Goal: Connect with others: Connect with others

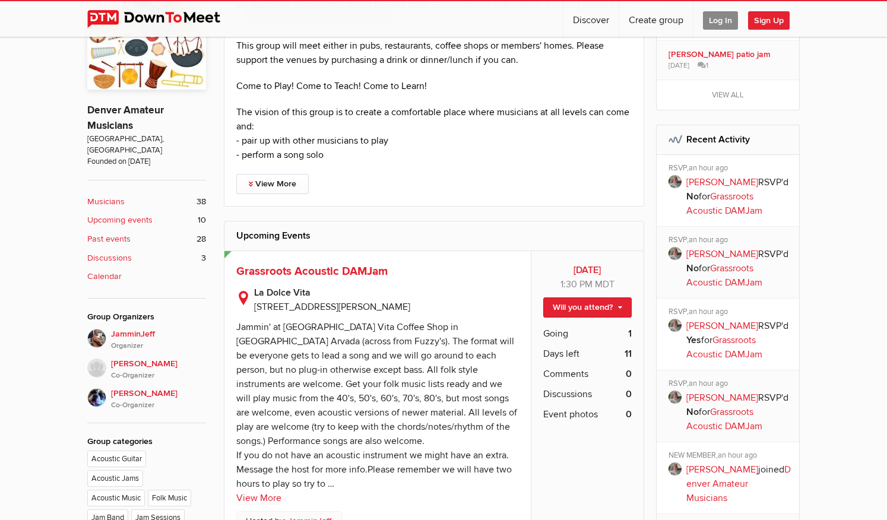
scroll to position [317, 0]
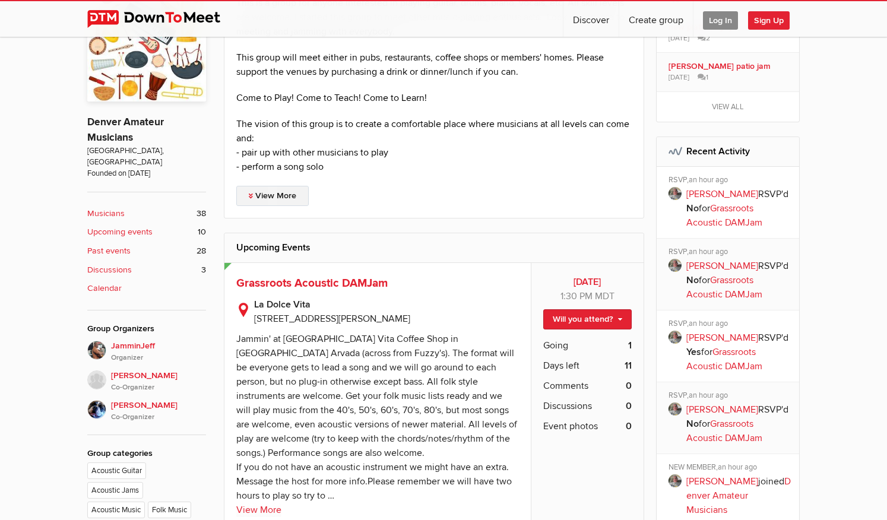
click at [264, 196] on link "View More" at bounding box center [272, 196] width 72 height 20
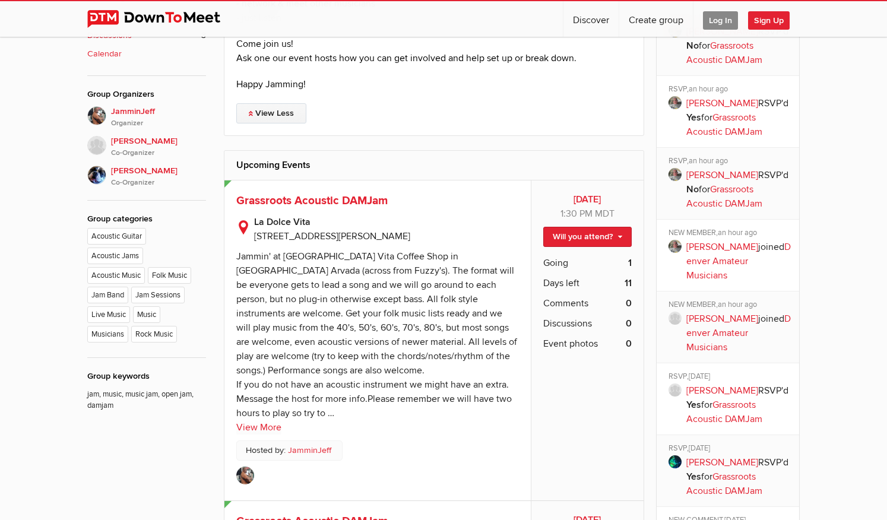
scroll to position [577, 0]
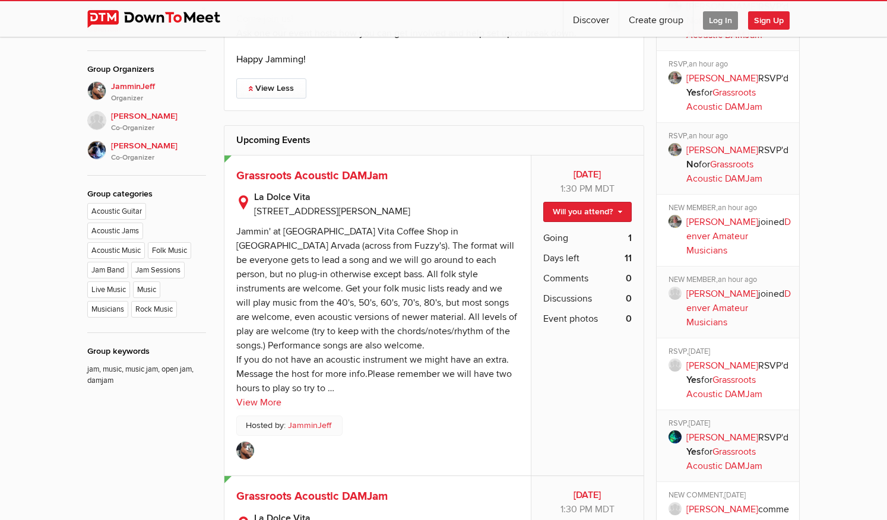
click at [780, 15] on span "Sign Up" at bounding box center [769, 20] width 42 height 18
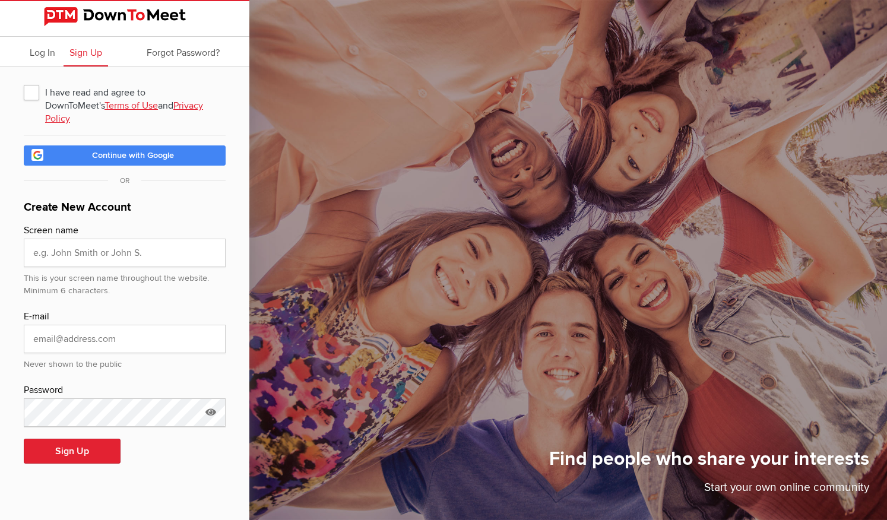
click at [30, 92] on span "I have read and agree to DownToMeet's Terms of Use and Privacy Policy" at bounding box center [125, 91] width 202 height 21
click at [24, 81] on input "I have read and agree to DownToMeet's Terms of Use and Privacy Policy" at bounding box center [23, 81] width 1 height 1
checkbox input "true"
click at [148, 239] on input "text" at bounding box center [125, 253] width 202 height 29
type input "Rich M"
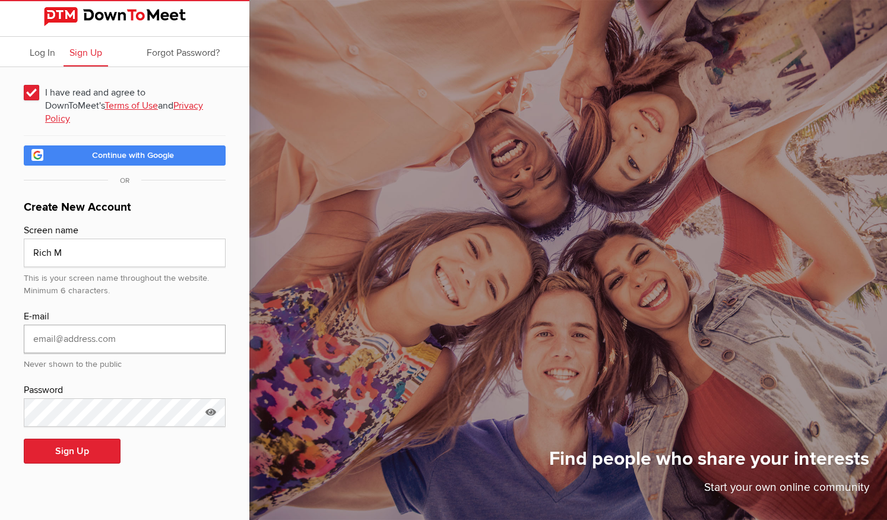
click at [161, 325] on input "email" at bounding box center [125, 339] width 202 height 29
type input "rm80401@gmail.com"
click at [76, 439] on button "Sign Up" at bounding box center [72, 451] width 97 height 25
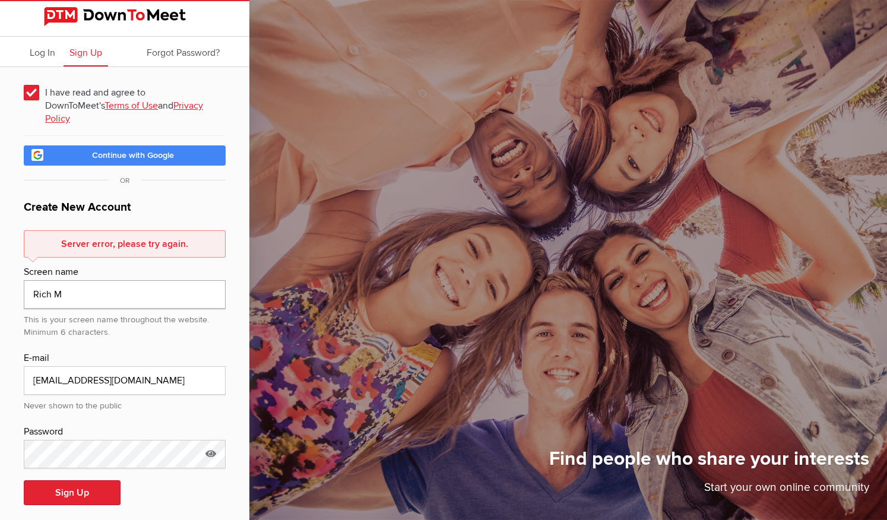
click at [77, 281] on input "Rich M" at bounding box center [125, 294] width 202 height 29
type input "Rich_M"
click at [81, 480] on button "Sign Up" at bounding box center [72, 492] width 97 height 25
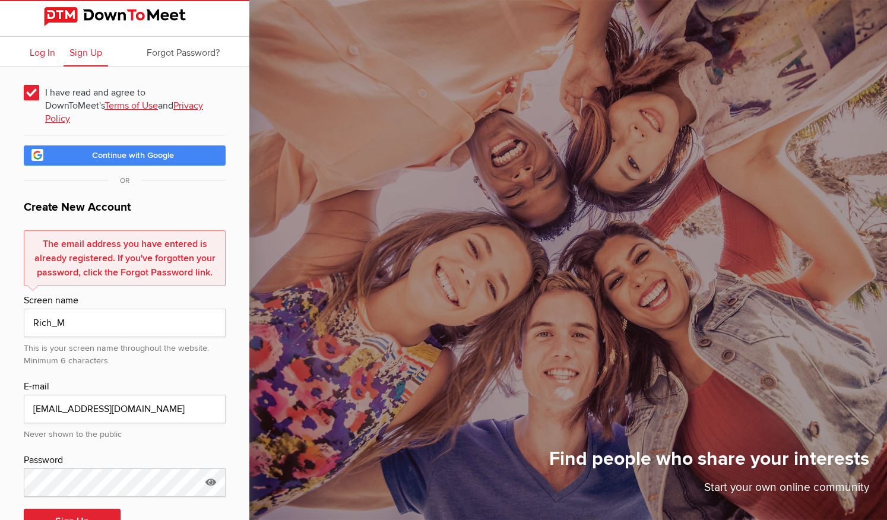
click at [44, 53] on span "Log In" at bounding box center [43, 53] width 26 height 12
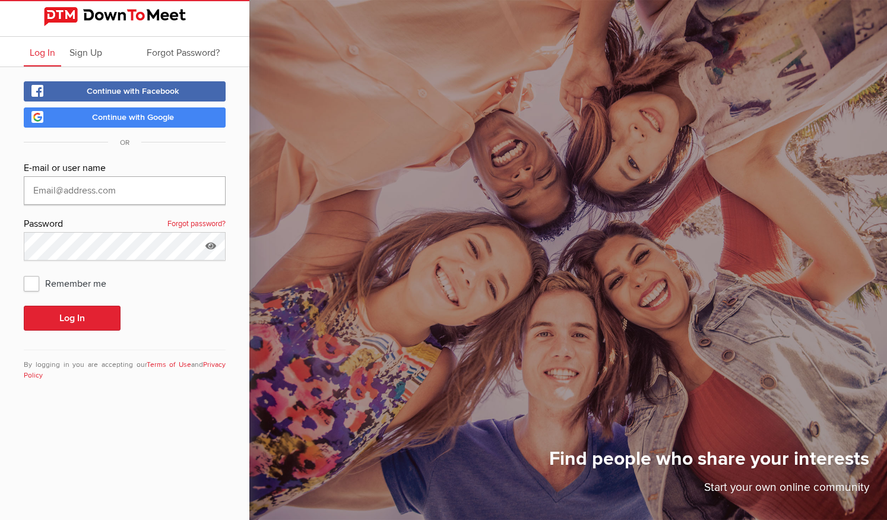
click at [114, 197] on input "text" at bounding box center [125, 190] width 202 height 29
type input "rm80401@gmail.com"
click at [195, 223] on link "Forgot password?" at bounding box center [196, 224] width 58 height 15
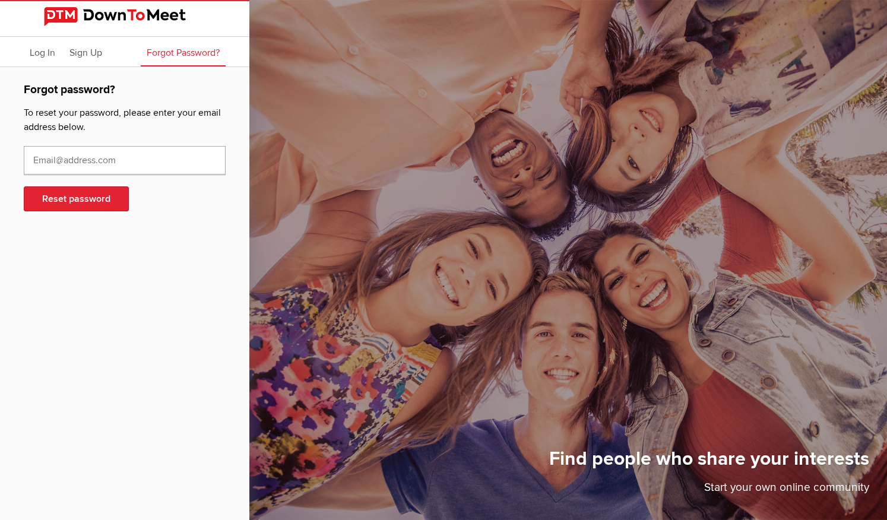
click at [111, 159] on input "text" at bounding box center [125, 160] width 202 height 29
type input "rm80401@gmail.com"
drag, startPoint x: 77, startPoint y: 192, endPoint x: 83, endPoint y: 188, distance: 7.4
click at [78, 192] on button "Reset password" at bounding box center [76, 198] width 105 height 25
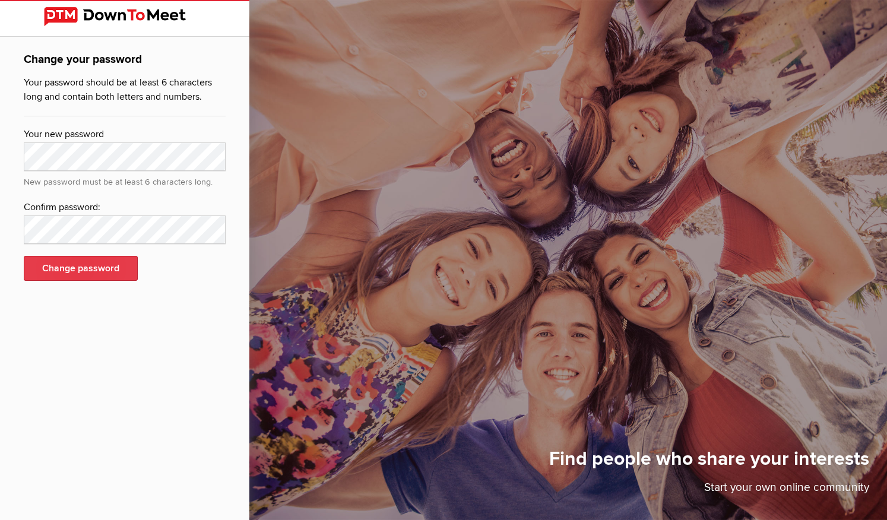
click at [100, 266] on button "Change password" at bounding box center [81, 268] width 114 height 25
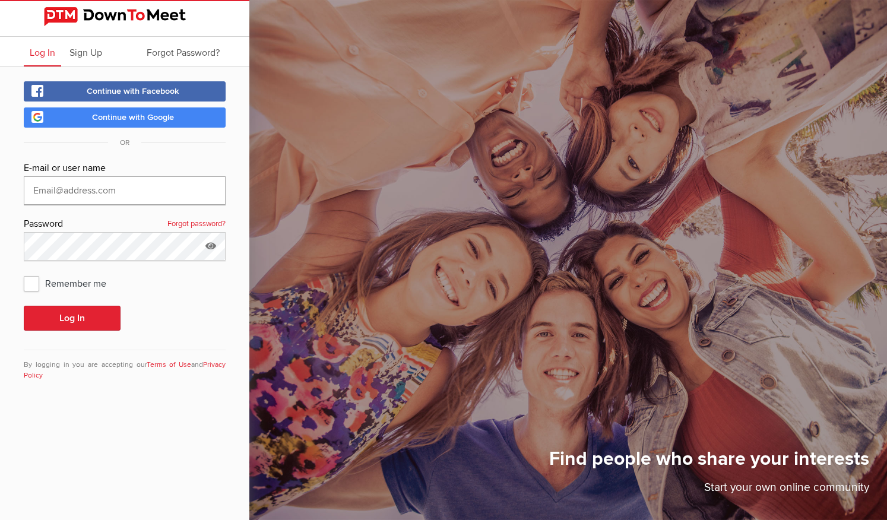
click at [129, 197] on input "text" at bounding box center [125, 190] width 202 height 29
type input "[EMAIL_ADDRESS][DOMAIN_NAME]"
click at [35, 279] on span "Remember me" at bounding box center [71, 283] width 94 height 21
click at [24, 273] on input "Remember me" at bounding box center [23, 272] width 1 height 1
checkbox input "true"
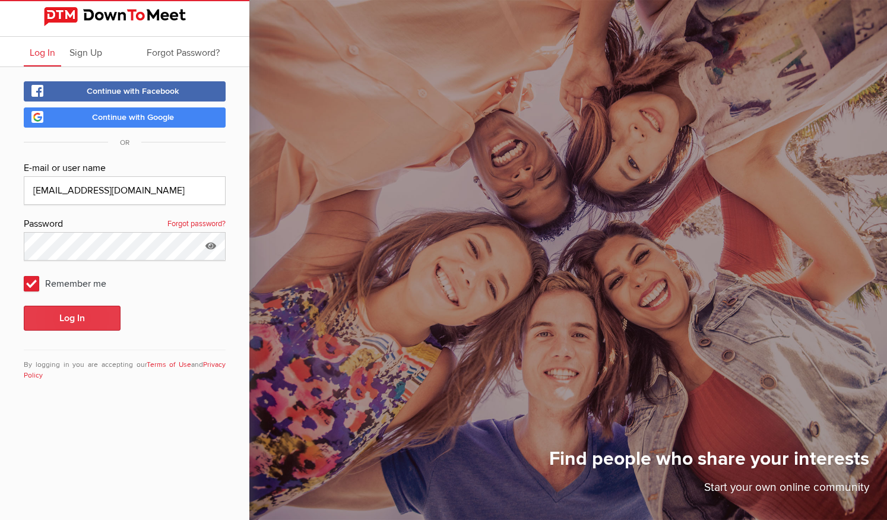
click at [64, 314] on button "Log In" at bounding box center [72, 318] width 97 height 25
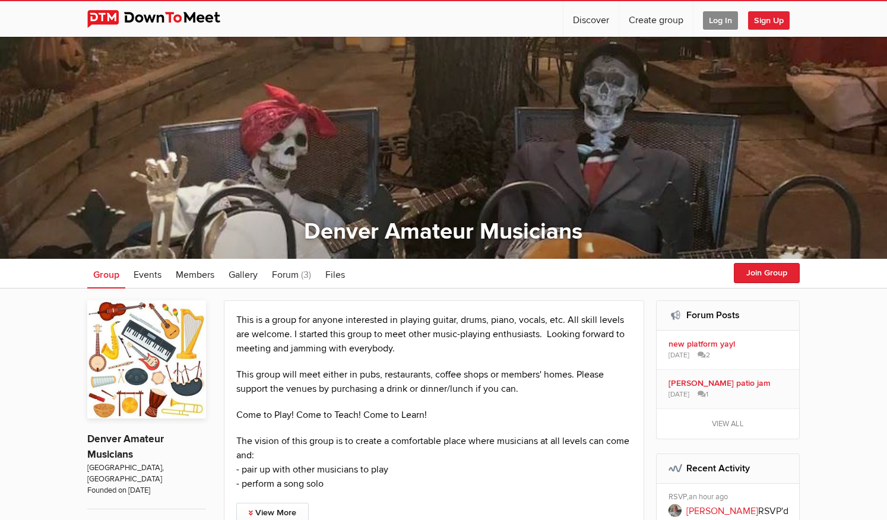
click at [722, 21] on span "Log In" at bounding box center [720, 20] width 35 height 18
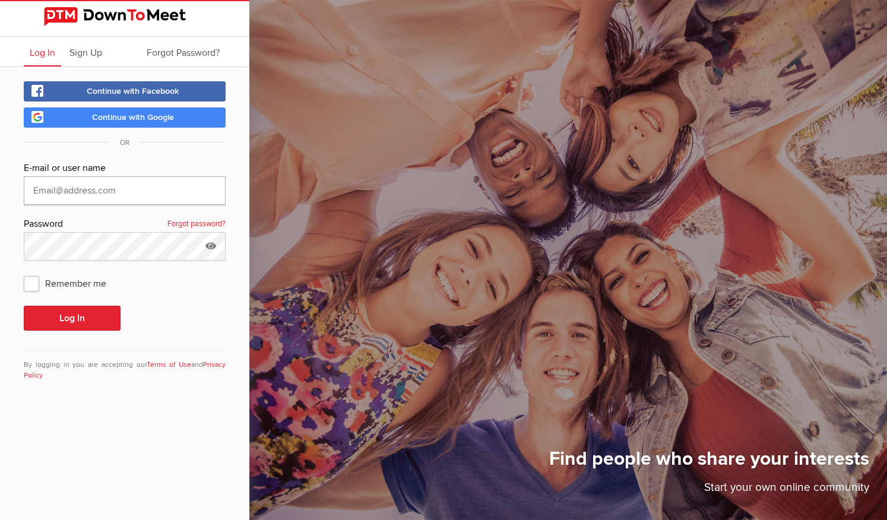
click at [176, 186] on input "text" at bounding box center [125, 190] width 202 height 29
type input "rm80401@gmail.com"
click at [27, 281] on span "Remember me" at bounding box center [71, 283] width 94 height 21
click at [24, 273] on input "Remember me" at bounding box center [23, 272] width 1 height 1
checkbox input "true"
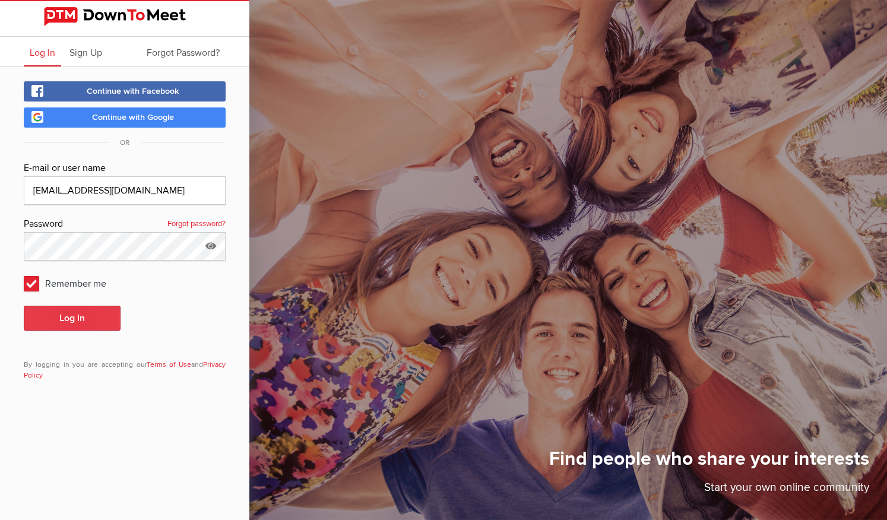
click at [54, 318] on button "Log In" at bounding box center [72, 318] width 97 height 25
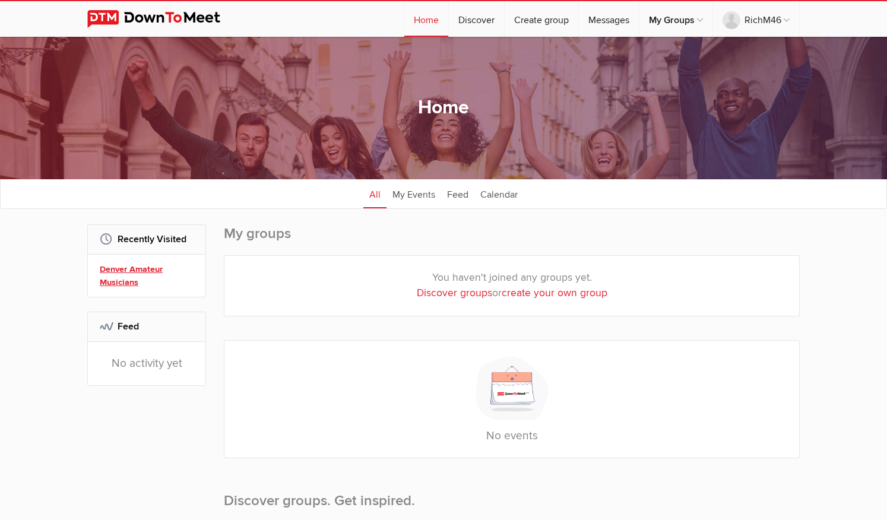
click at [153, 271] on link "Denver Amateur Musicians" at bounding box center [148, 276] width 97 height 26
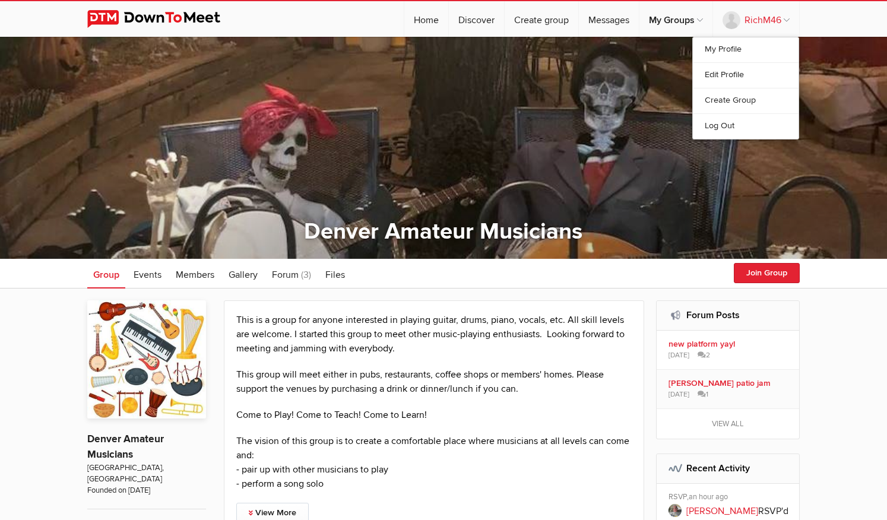
click at [786, 19] on link "RichM46" at bounding box center [756, 19] width 86 height 36
click at [719, 42] on link "My Profile" at bounding box center [746, 49] width 106 height 25
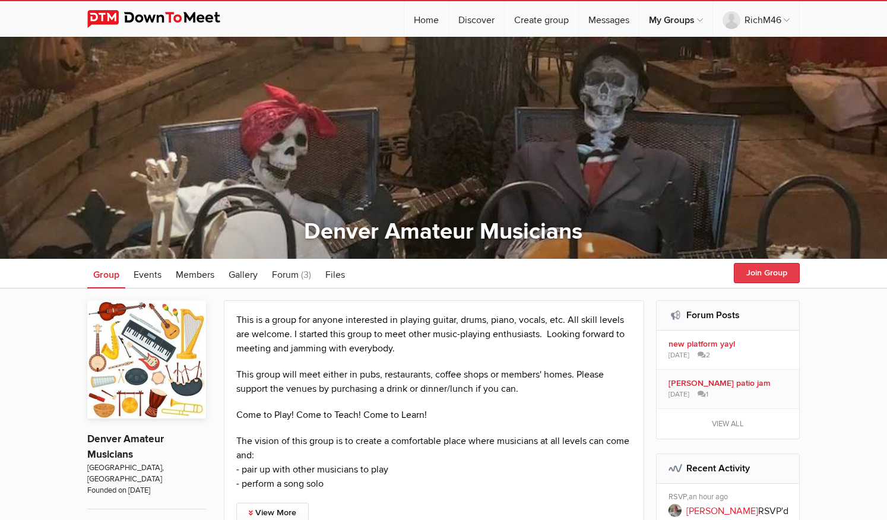
click at [771, 268] on button "Join Group" at bounding box center [767, 273] width 66 height 20
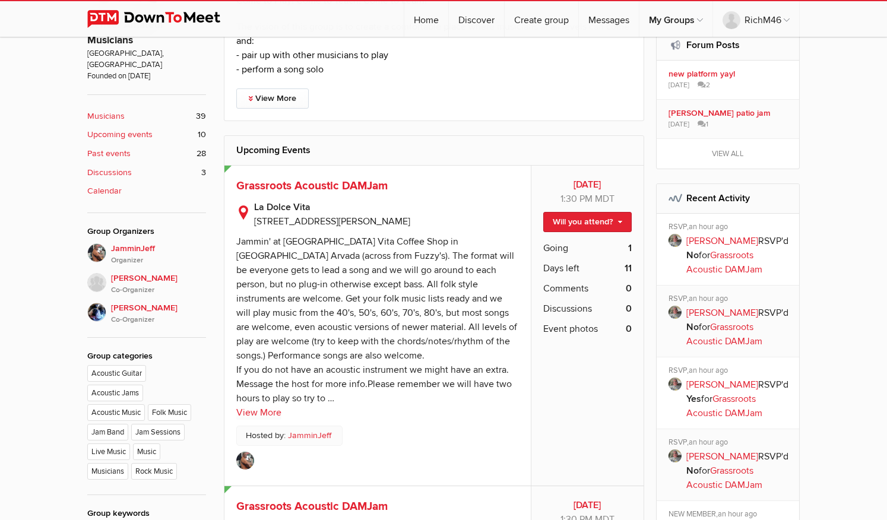
scroll to position [463, 0]
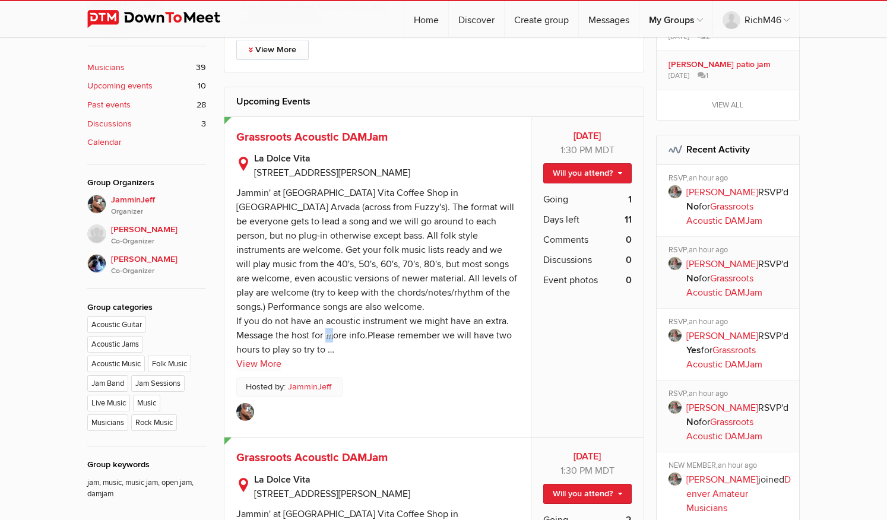
drag, startPoint x: 328, startPoint y: 334, endPoint x: 344, endPoint y: 334, distance: 16.0
click at [333, 334] on div "Jammin' at La Dolce Vita Coffee Shop in Olde Towne Arvada (across from Fuzzy's)…" at bounding box center [376, 271] width 281 height 169
click at [407, 342] on sp-text-read-more "Jammin' at La Dolce Vita Coffee Shop in Olde Towne Arvada (across from Fuzzy's)…" at bounding box center [377, 275] width 283 height 191
click at [270, 361] on link "View More" at bounding box center [258, 364] width 45 height 14
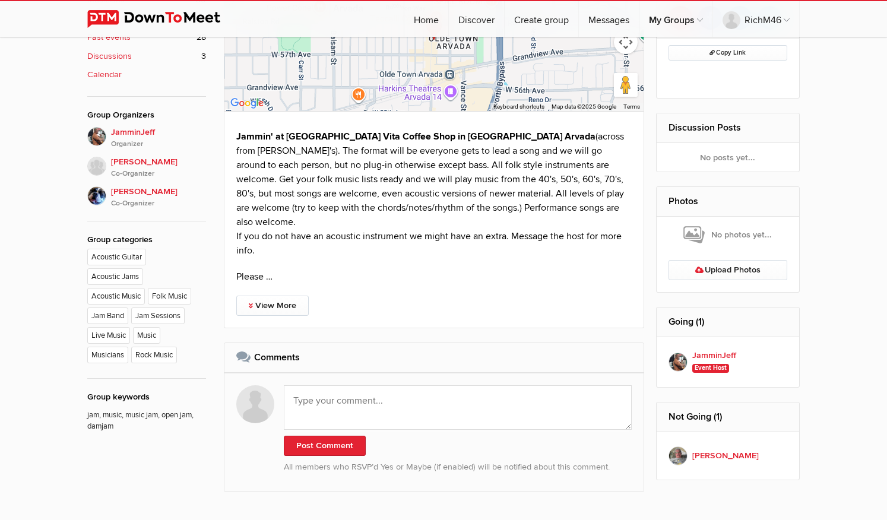
scroll to position [541, 0]
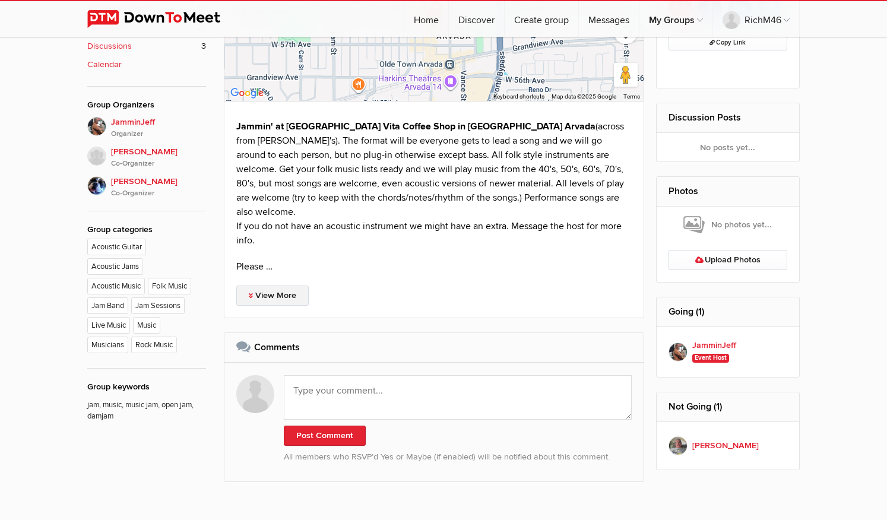
click at [281, 286] on link "View More" at bounding box center [272, 296] width 72 height 20
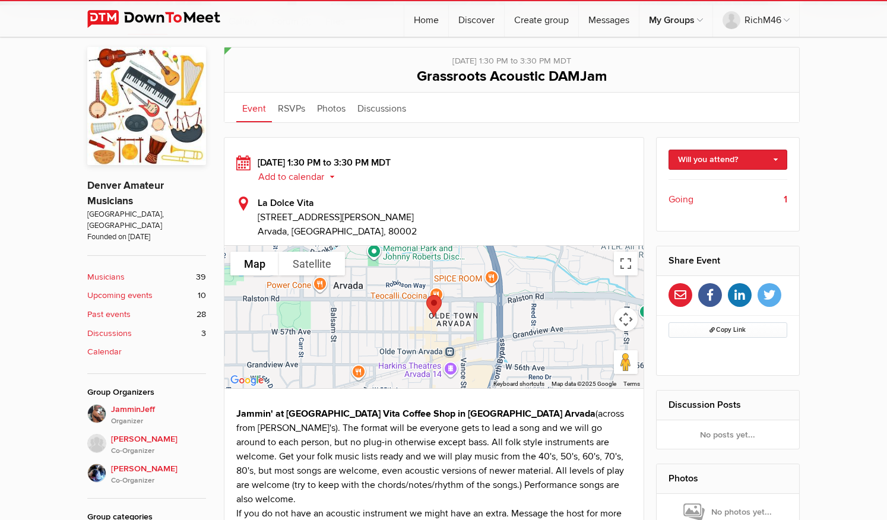
scroll to position [236, 0]
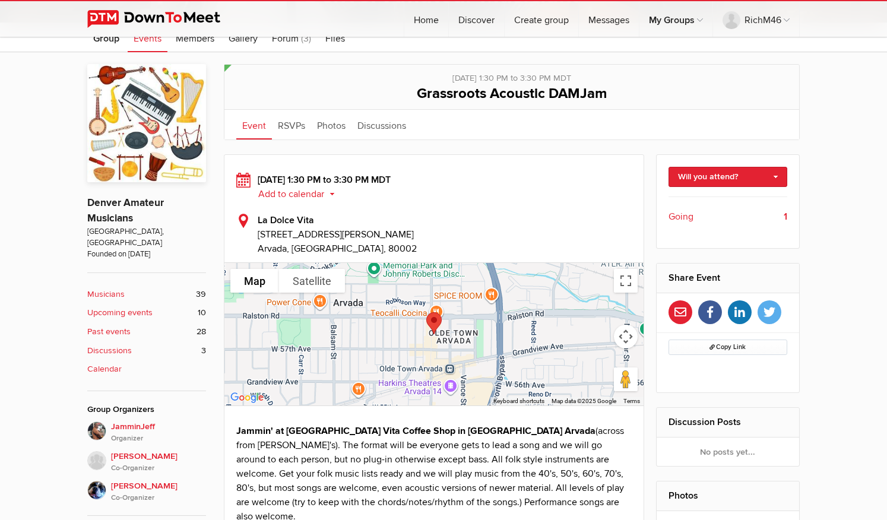
click at [282, 194] on button "Add to calendar" at bounding box center [301, 194] width 86 height 11
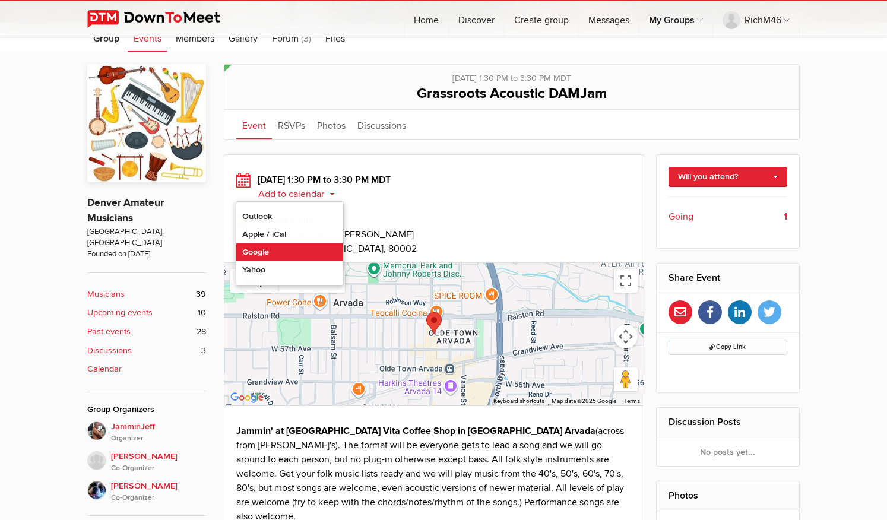
click at [249, 249] on link "Google" at bounding box center [289, 252] width 107 height 18
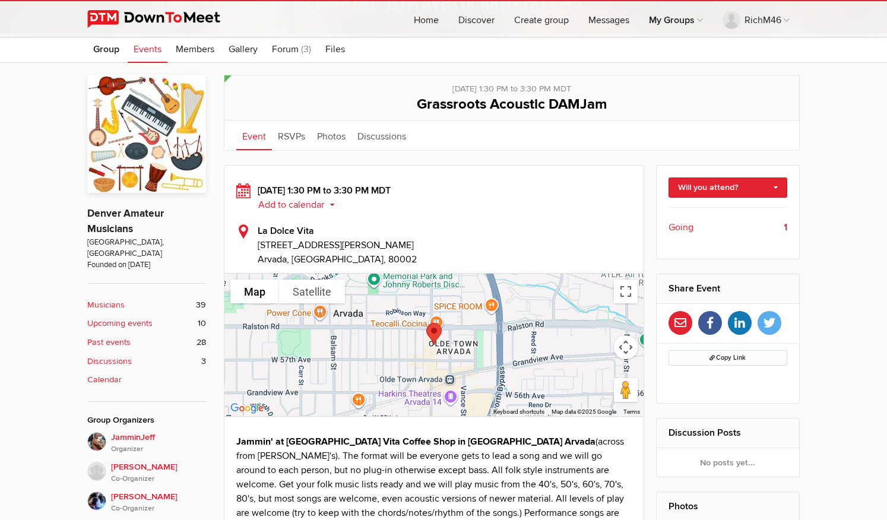
scroll to position [222, 0]
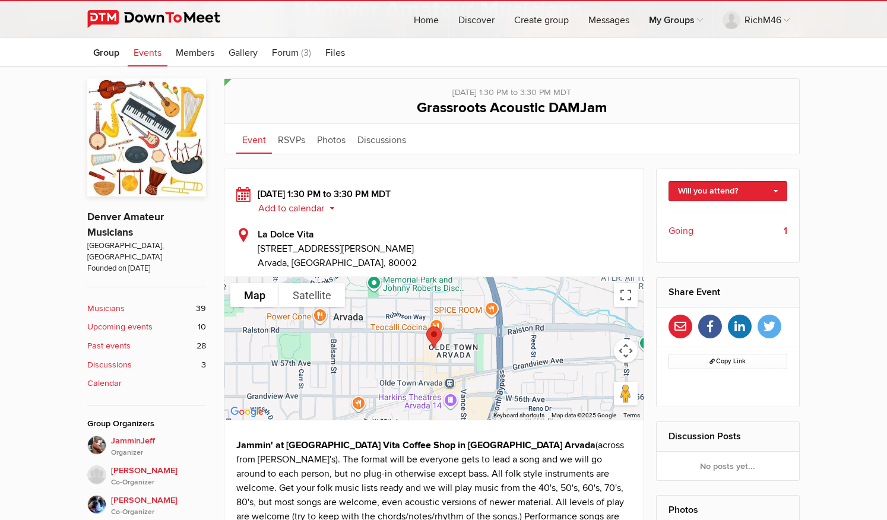
click at [144, 321] on b "Upcoming events" at bounding box center [119, 327] width 65 height 13
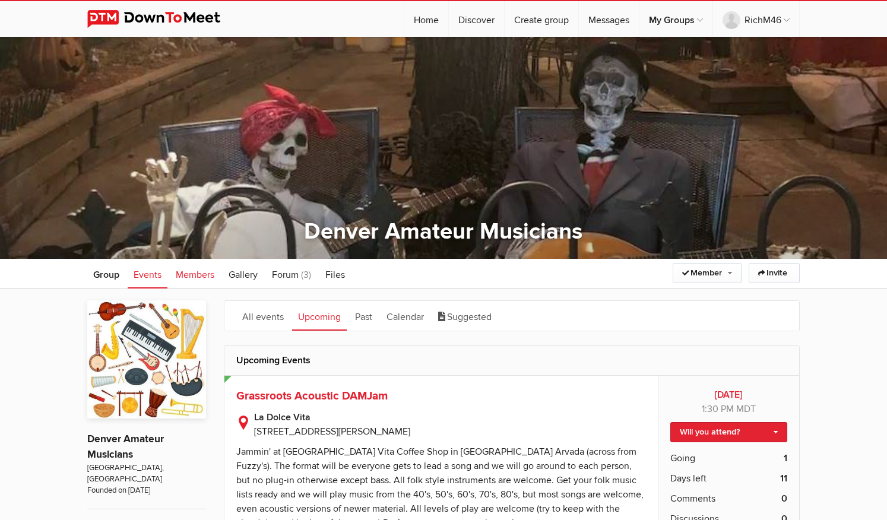
click at [187, 279] on span "Members" at bounding box center [195, 275] width 39 height 12
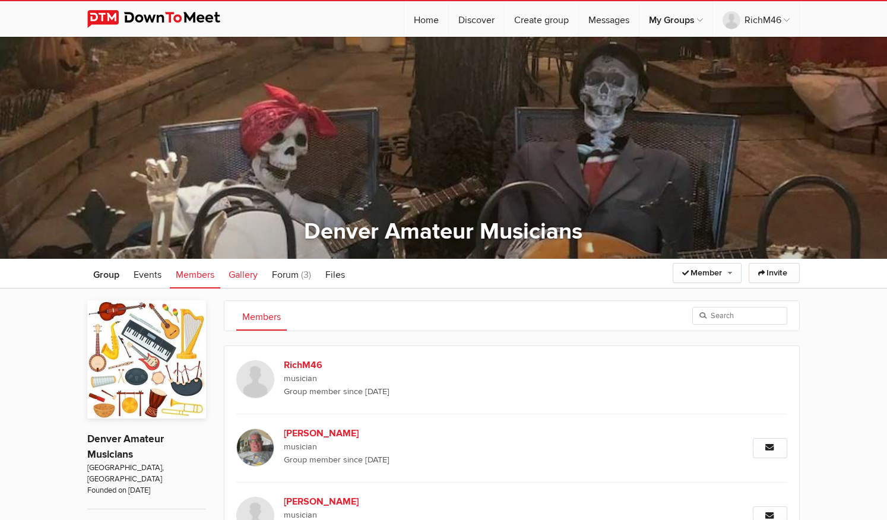
click at [242, 275] on span "Gallery" at bounding box center [243, 275] width 29 height 12
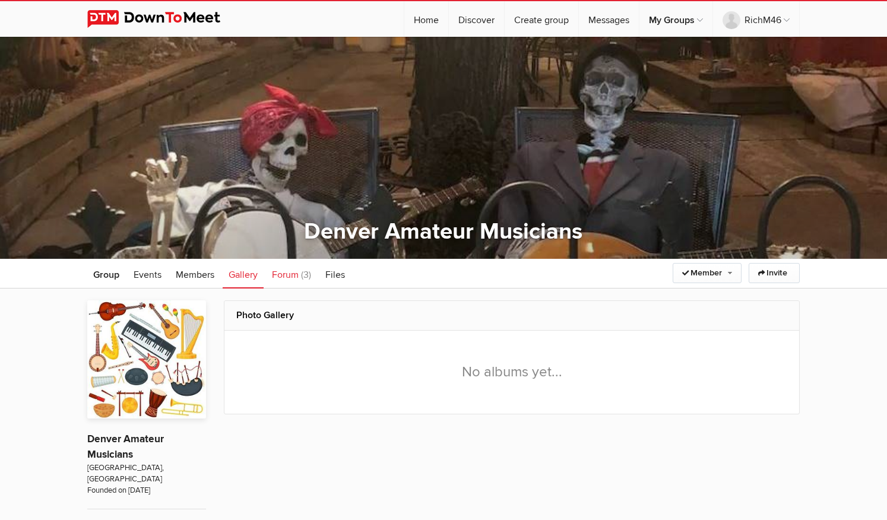
click at [292, 271] on span "Forum" at bounding box center [285, 275] width 27 height 12
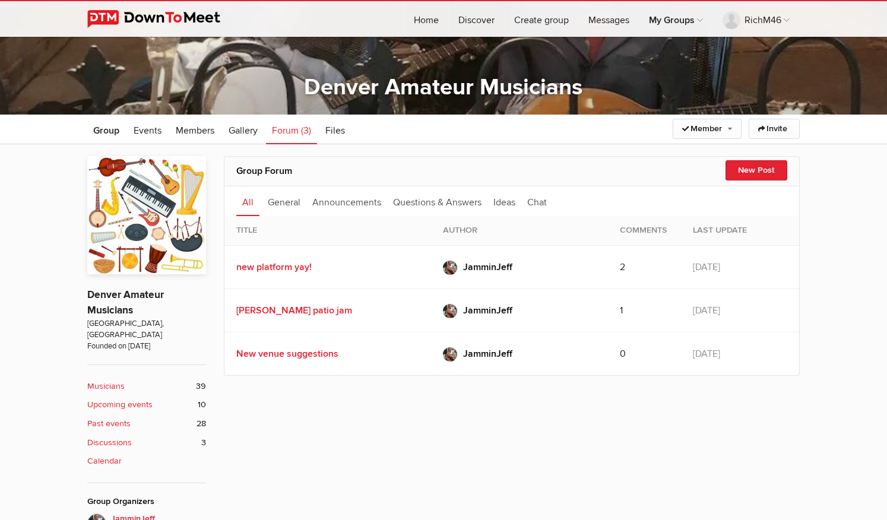
scroll to position [160, 0]
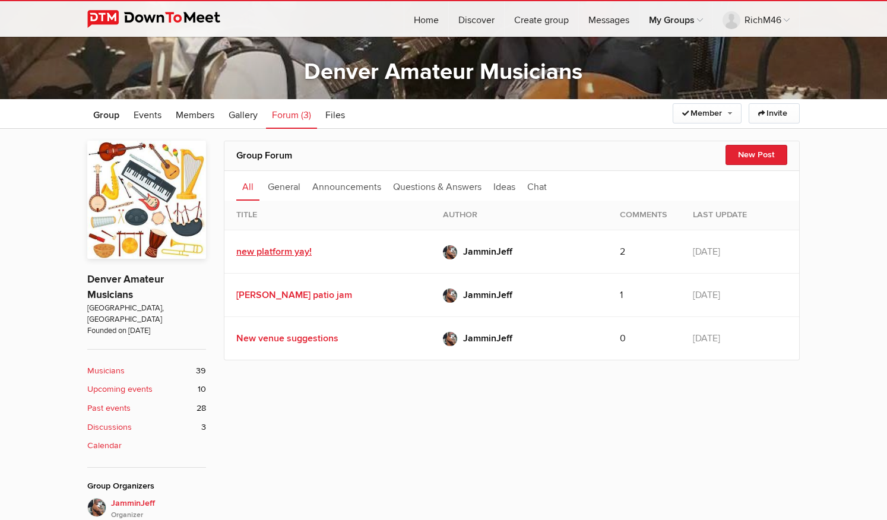
click at [275, 251] on link "new platform yay!" at bounding box center [273, 252] width 75 height 12
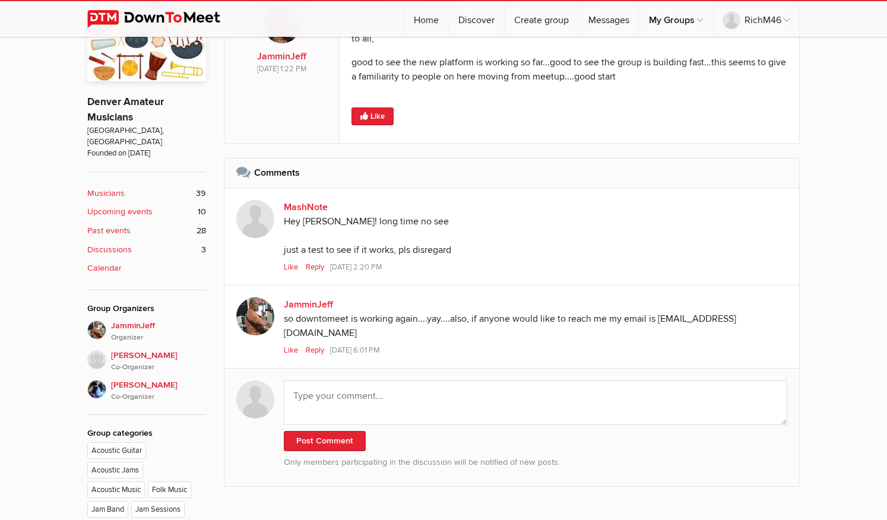
scroll to position [343, 0]
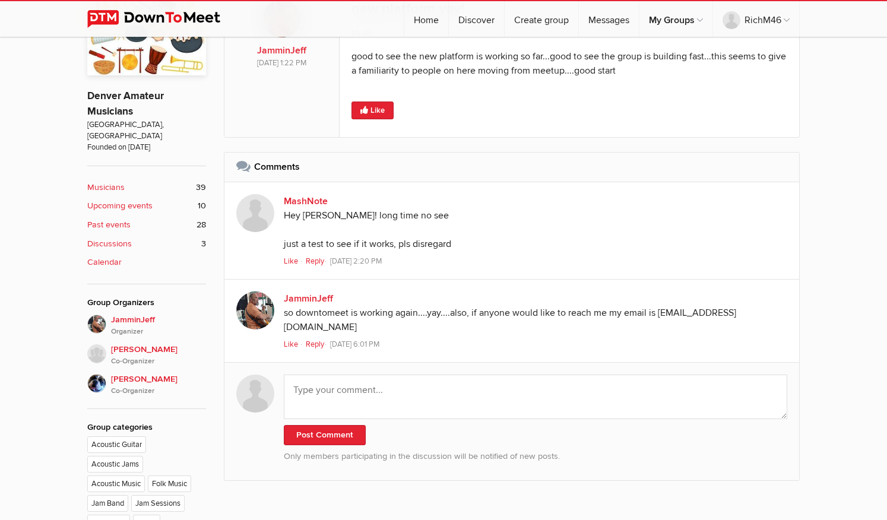
click at [260, 303] on img at bounding box center [255, 311] width 38 height 38
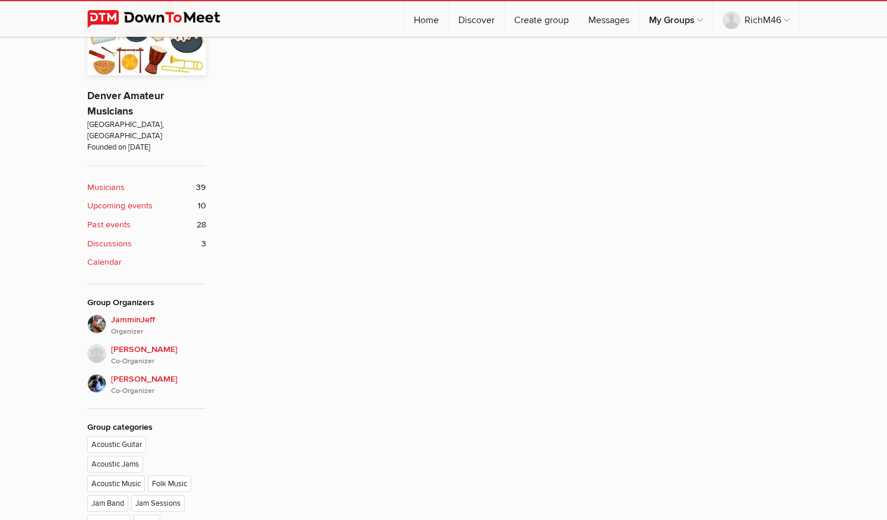
scroll to position [259, 0]
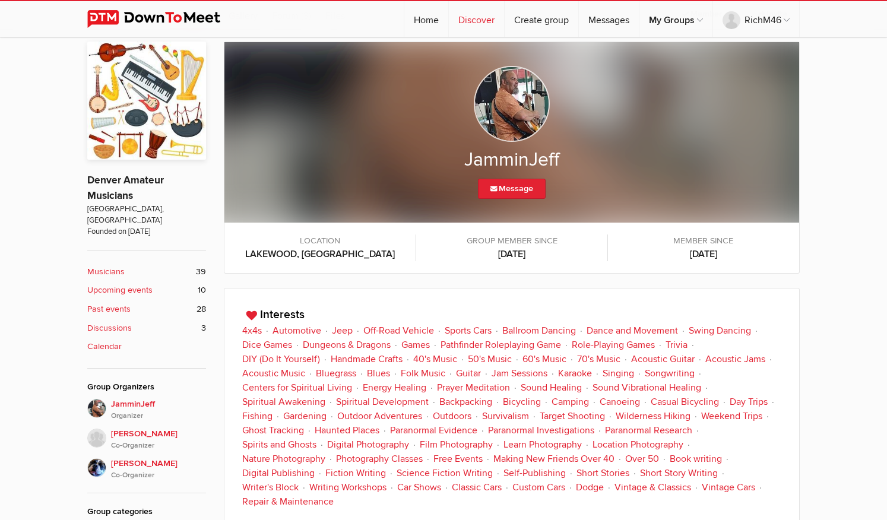
click at [475, 19] on link "Discover" at bounding box center [476, 19] width 55 height 36
select select "null"
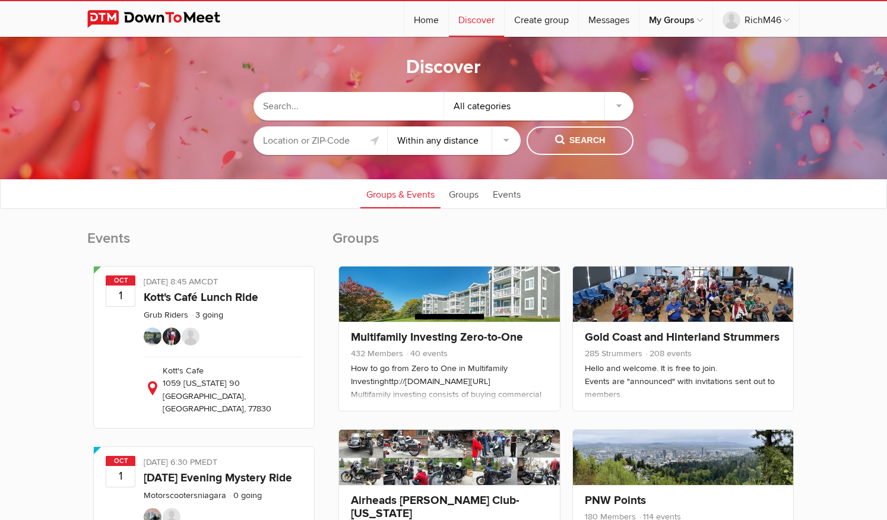
click at [409, 106] on input "text" at bounding box center [349, 106] width 190 height 29
type input "nonmonogamy"
click at [624, 106] on div "All categories" at bounding box center [539, 106] width 190 height 29
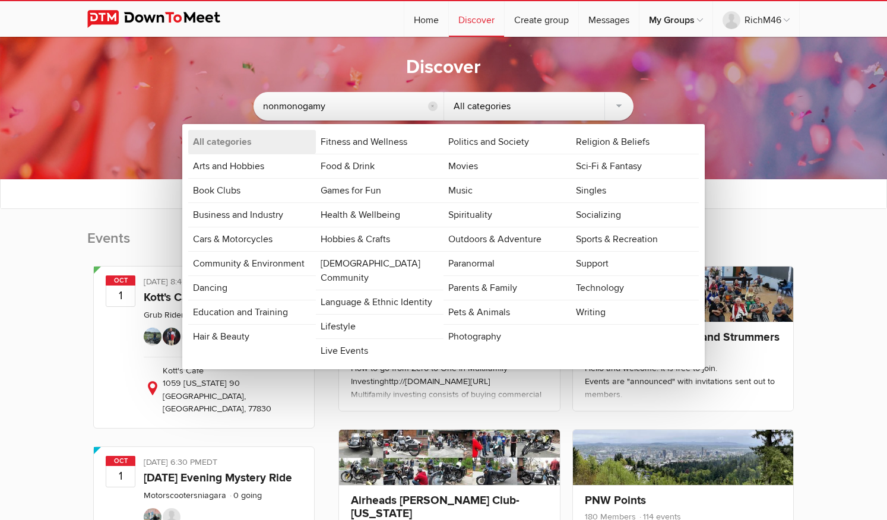
click at [119, 195] on ul "Groups & Events Groups Events" at bounding box center [444, 194] width 886 height 30
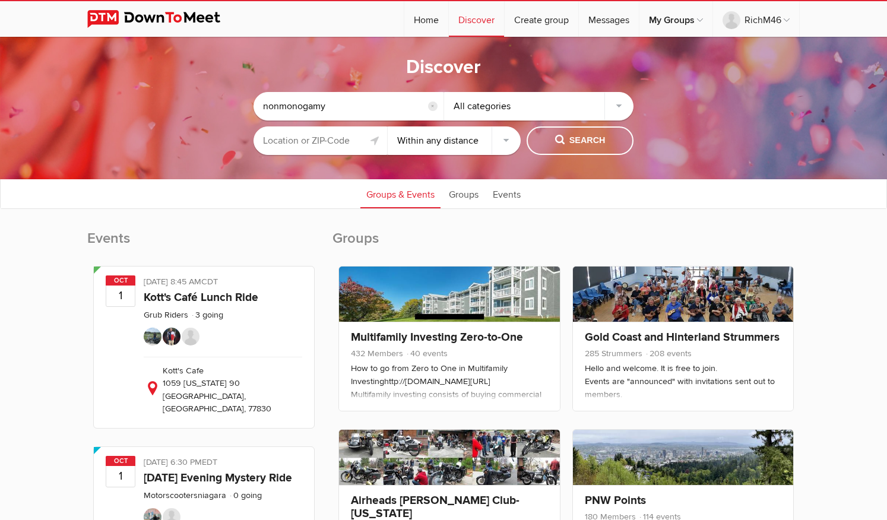
click at [350, 144] on input "text" at bounding box center [321, 140] width 134 height 29
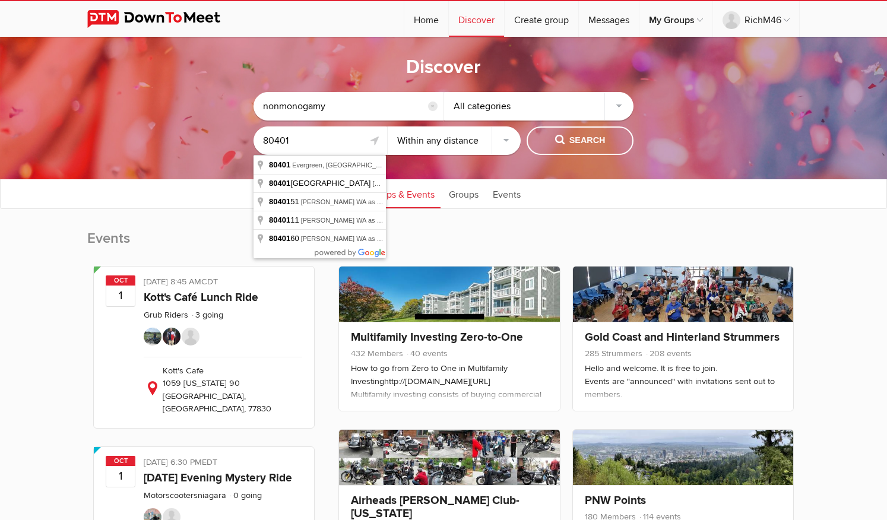
type input "80401"
click at [505, 143] on select "Within 10 miles Within 25 miles Within 50 miles Within 100 miles Within any dis…" at bounding box center [455, 140] width 134 height 29
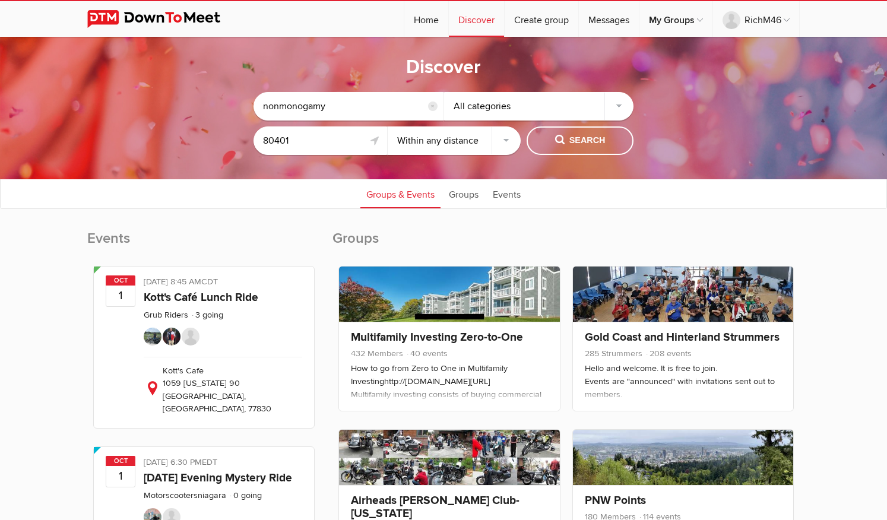
select select "25"
click at [388, 126] on select "Within 10 miles Within 25 miles Within 50 miles Within 100 miles Within any dis…" at bounding box center [455, 140] width 134 height 29
click at [543, 138] on button "Search" at bounding box center [580, 140] width 107 height 29
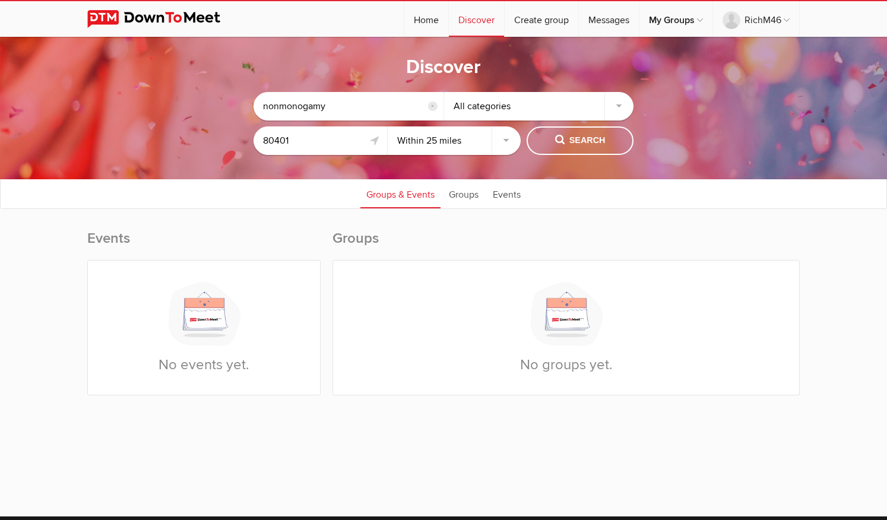
click at [436, 109] on input "reset" at bounding box center [433, 107] width 10 height 10
click at [504, 112] on div "All categories" at bounding box center [539, 106] width 190 height 29
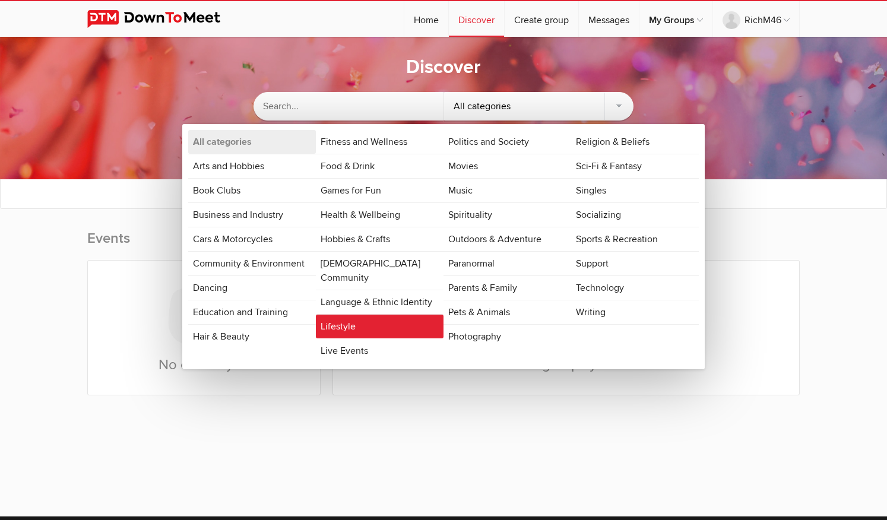
click at [375, 315] on link "Lifestyle" at bounding box center [380, 327] width 128 height 24
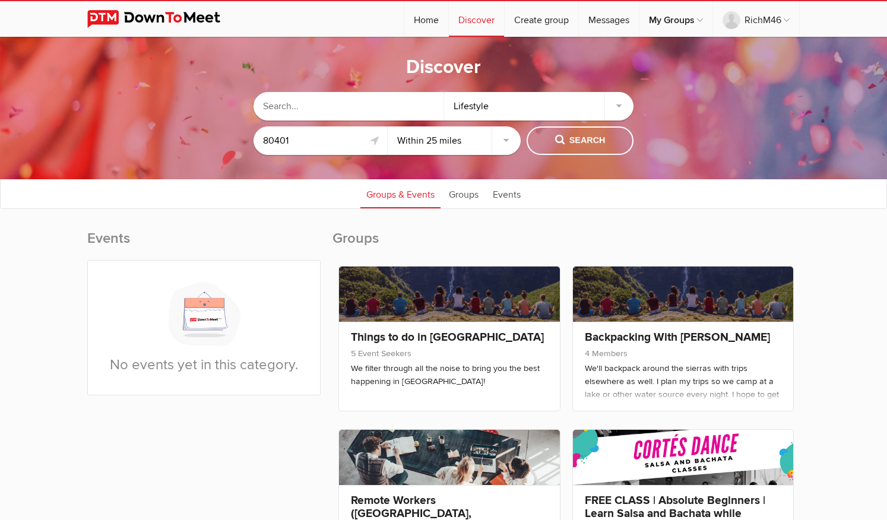
click at [308, 109] on input "text" at bounding box center [349, 106] width 190 height 29
type input "swinger"
click at [619, 109] on div "Lifestyle" at bounding box center [539, 106] width 190 height 29
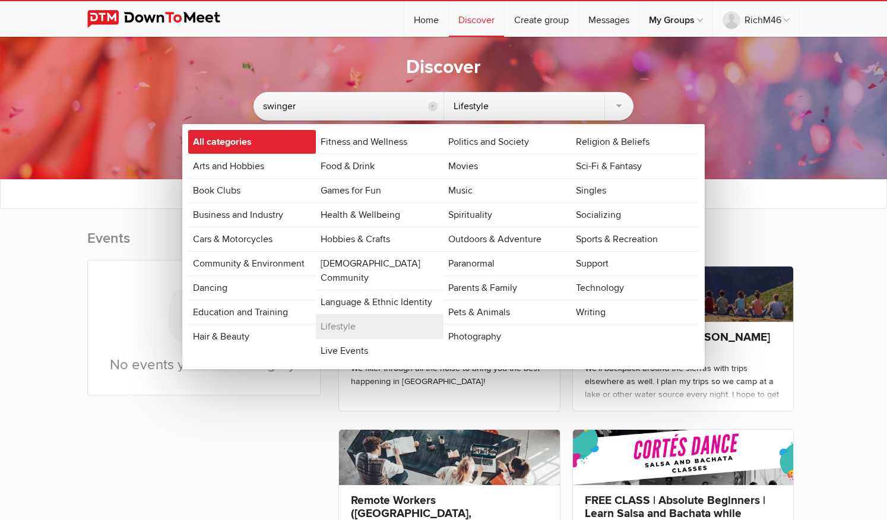
click at [235, 131] on link "All categories" at bounding box center [252, 142] width 128 height 24
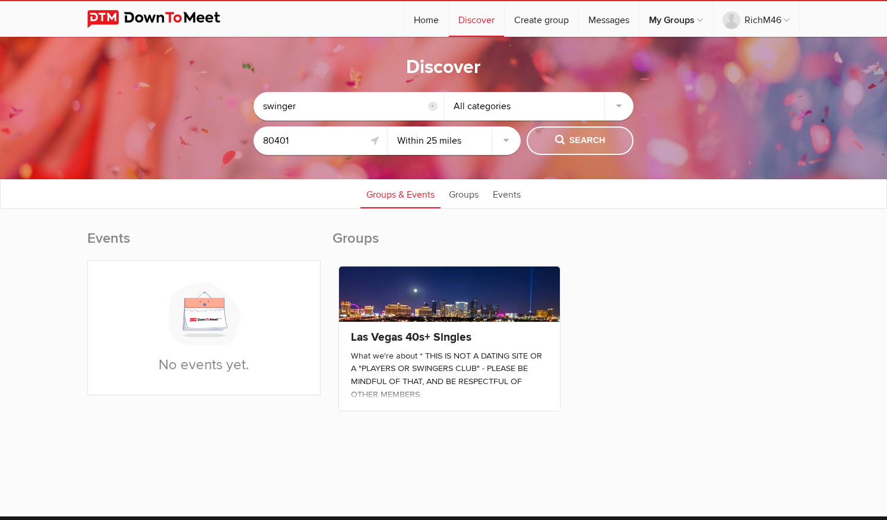
drag, startPoint x: 565, startPoint y: 141, endPoint x: 576, endPoint y: 142, distance: 10.8
click at [566, 141] on span "Search" at bounding box center [580, 140] width 50 height 13
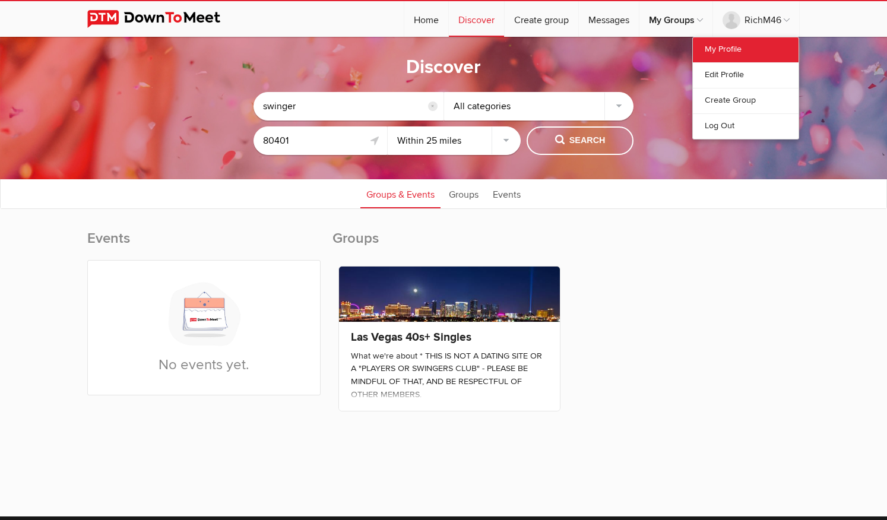
click at [723, 47] on link "My Profile" at bounding box center [746, 49] width 106 height 25
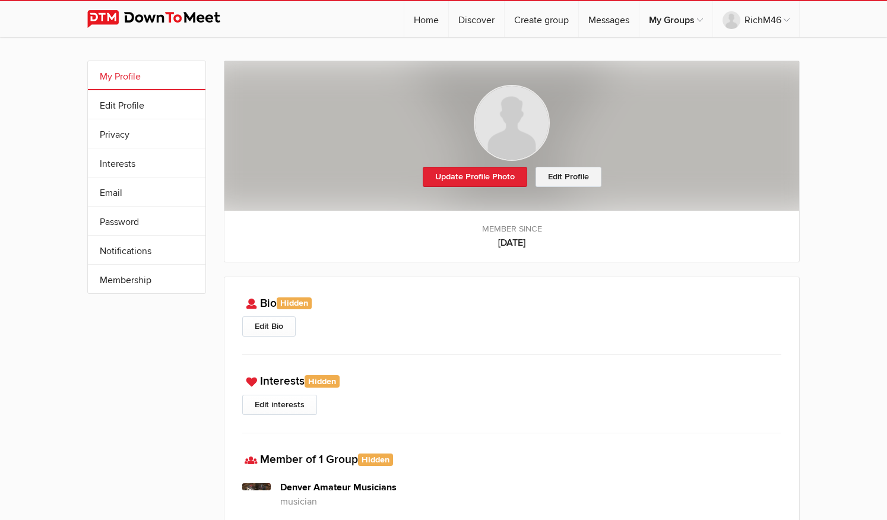
click at [573, 173] on link "Edit Profile" at bounding box center [569, 177] width 66 height 20
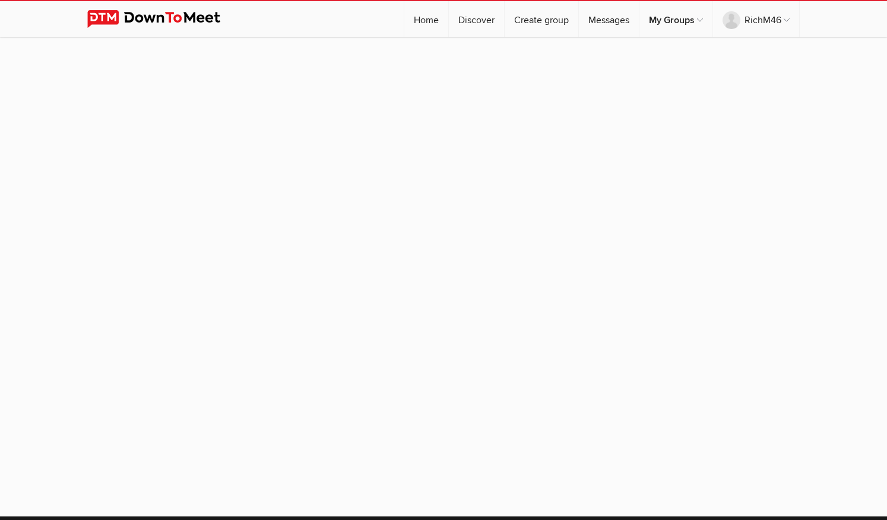
select select
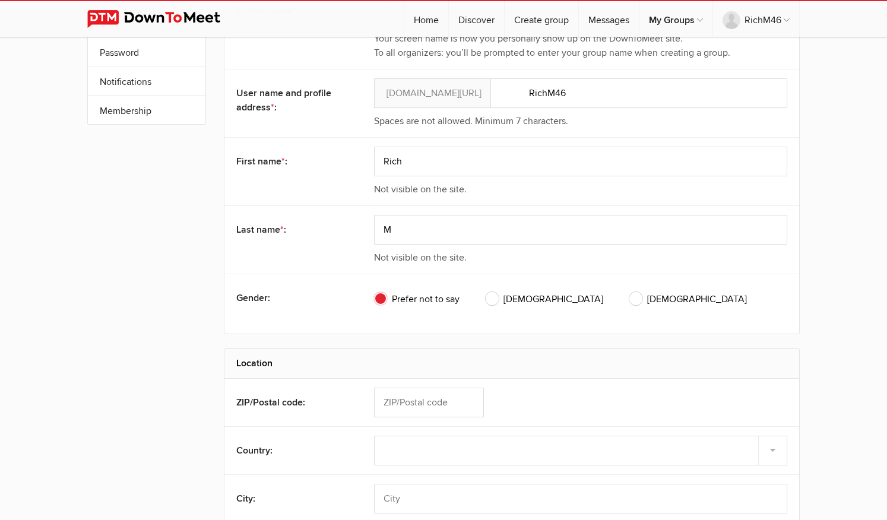
scroll to position [184, 0]
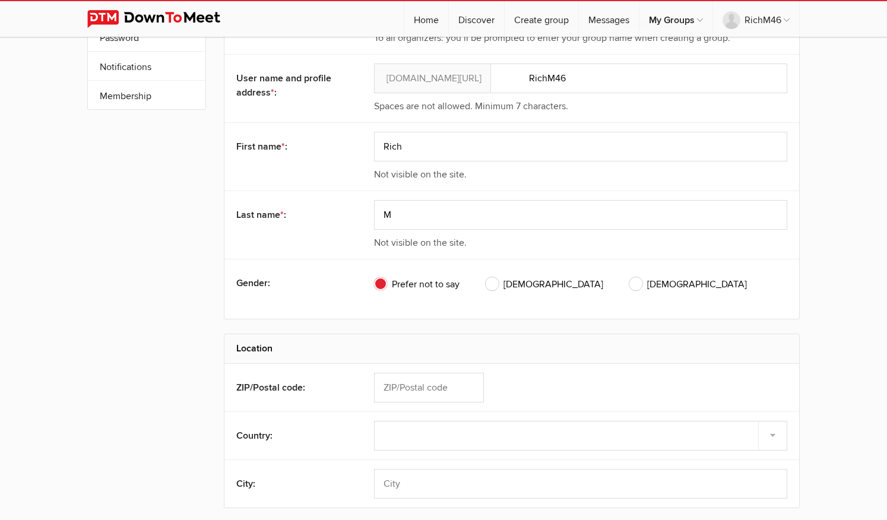
click at [496, 285] on span "Male" at bounding box center [545, 284] width 118 height 14
click at [486, 277] on input "Male" at bounding box center [485, 277] width 1 height 1
radio input "true"
click at [447, 386] on input "text" at bounding box center [429, 388] width 110 height 30
type input "80401"
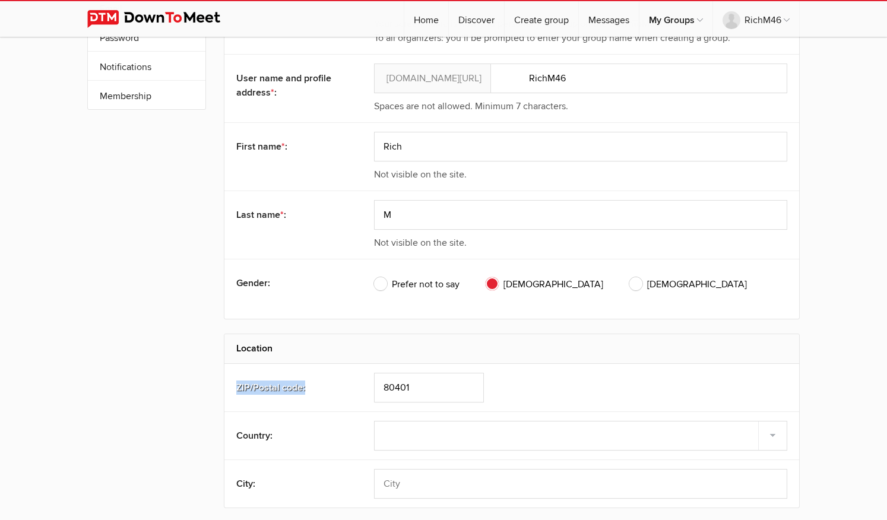
drag, startPoint x: 828, startPoint y: 342, endPoint x: 834, endPoint y: 381, distance: 39.7
click at [835, 382] on div "My Profile Edit Profile More Privacy Interests Email Password Notifications Sub…" at bounding box center [443, 266] width 887 height 826
click at [403, 480] on input "text" at bounding box center [580, 484] width 413 height 30
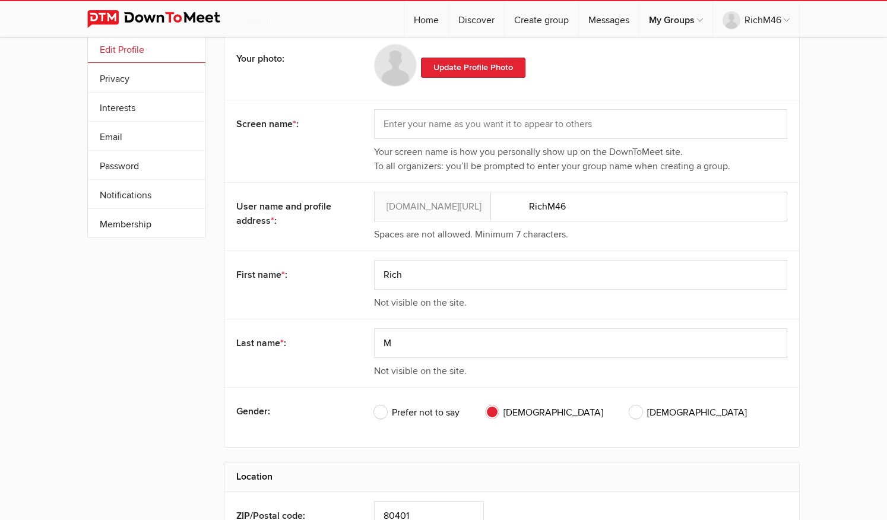
scroll to position [52, 0]
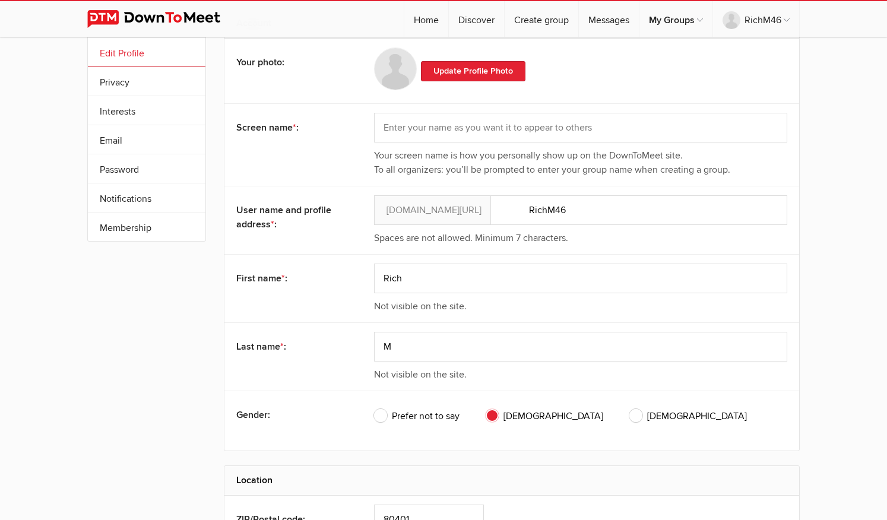
type input "Golden"
click at [562, 210] on input "RichM46" at bounding box center [580, 210] width 413 height 30
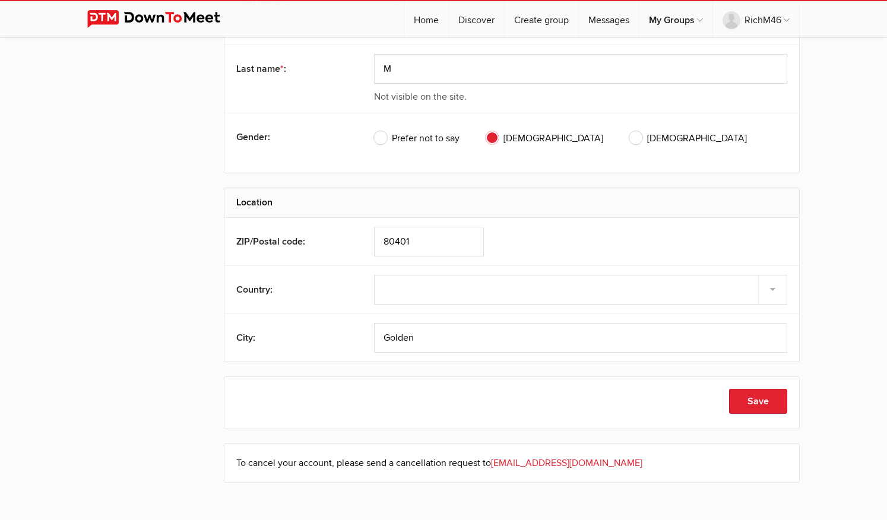
scroll to position [324, 0]
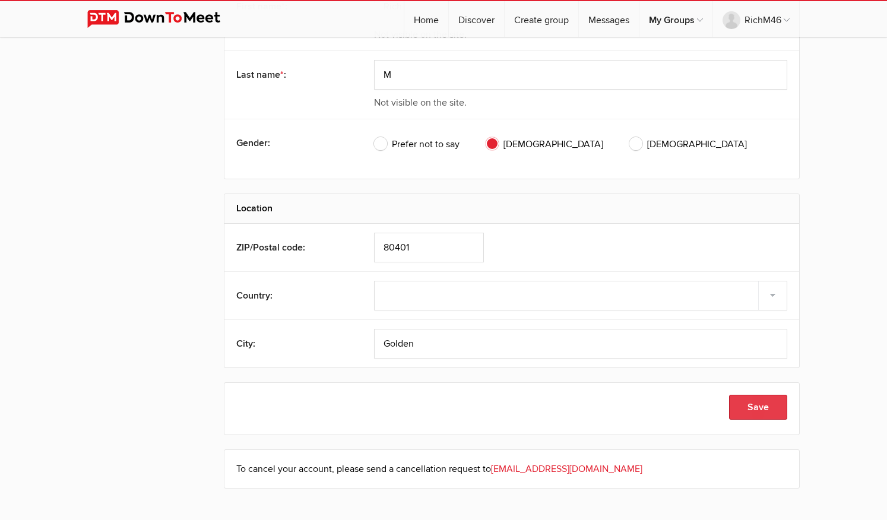
type input "RichM52"
click at [755, 404] on button "Save" at bounding box center [758, 407] width 58 height 25
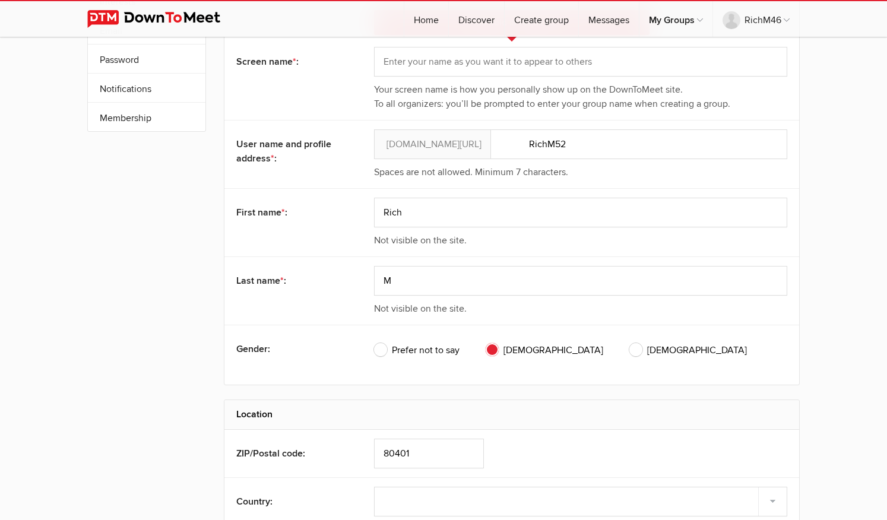
scroll to position [143, 0]
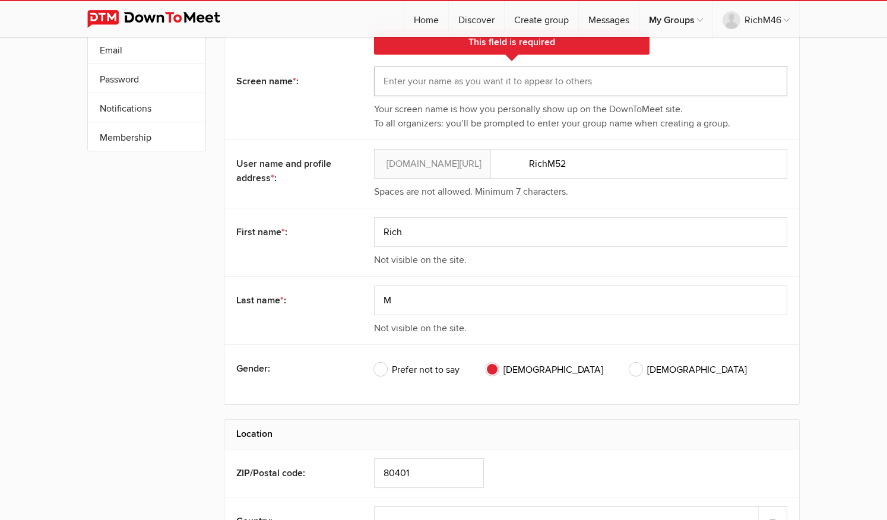
click at [458, 80] on input "text" at bounding box center [580, 82] width 413 height 30
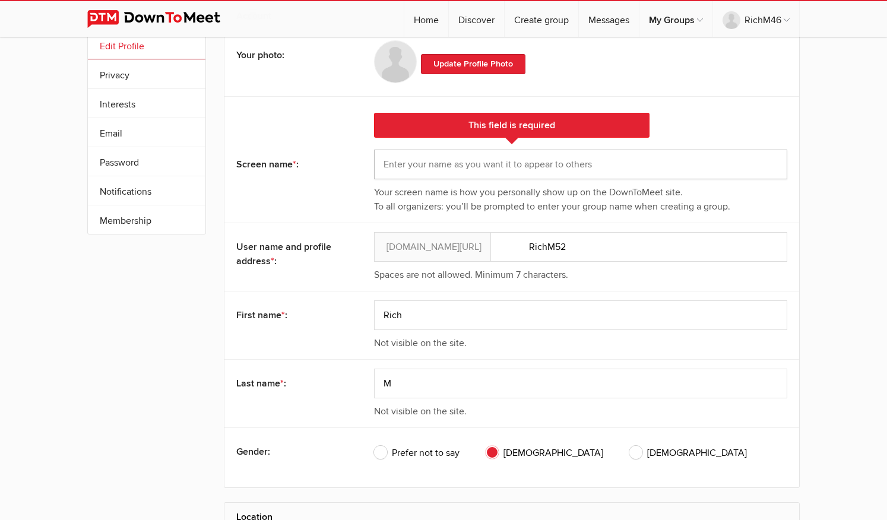
scroll to position [58, 0]
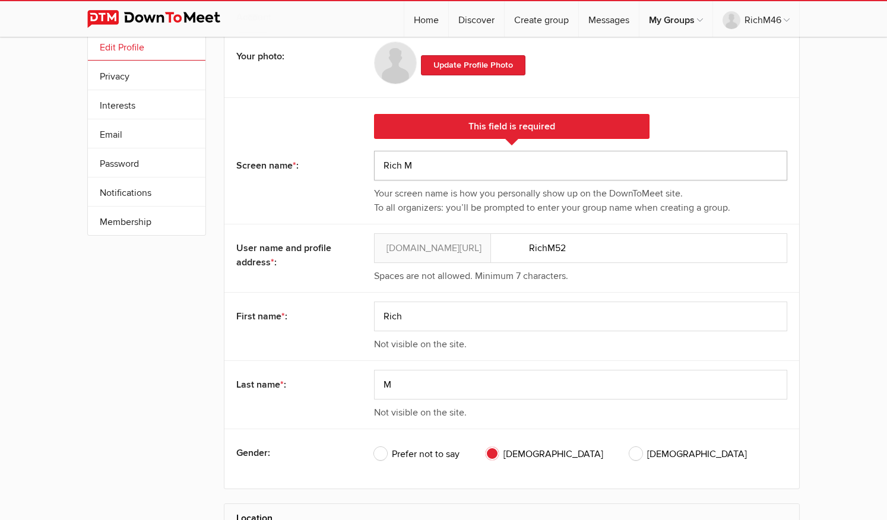
type input "Rich M"
click at [809, 195] on div "My Profile Edit Profile More Privacy Interests Email Password Notifications Sub…" at bounding box center [443, 414] width 887 height 870
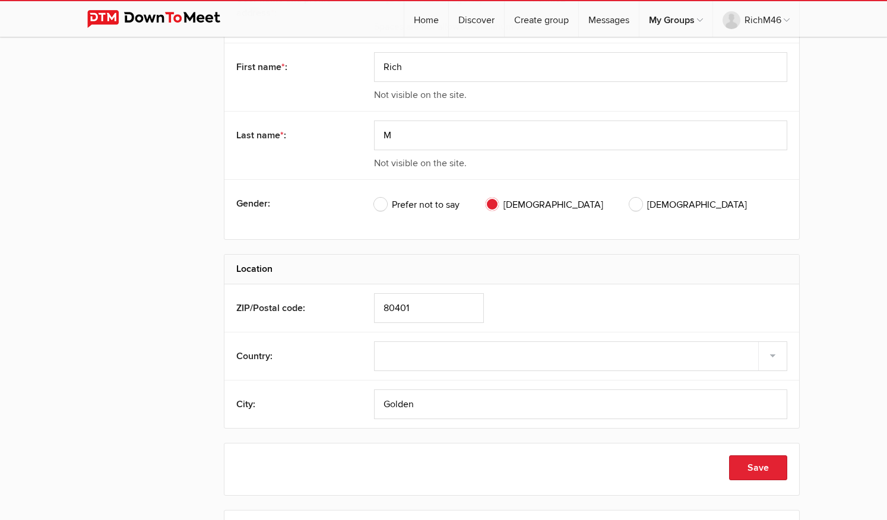
scroll to position [315, 0]
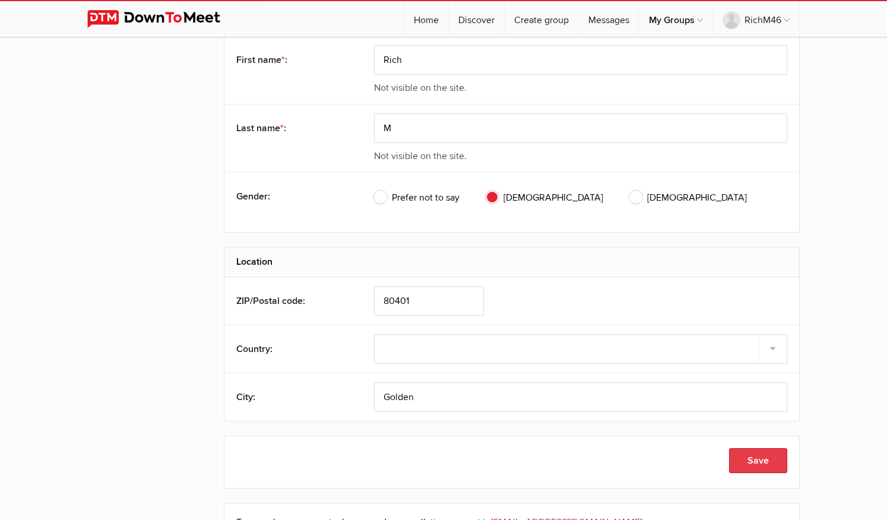
click at [736, 453] on button "Save" at bounding box center [758, 460] width 58 height 25
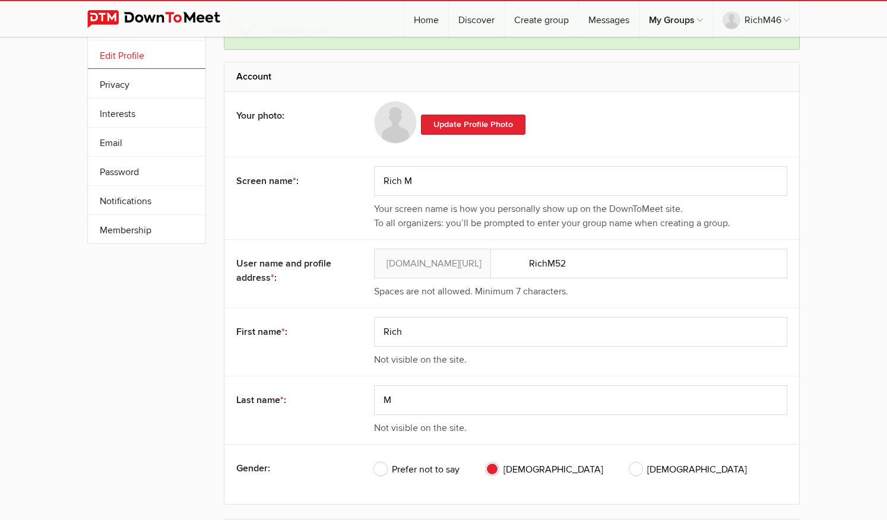
scroll to position [0, 0]
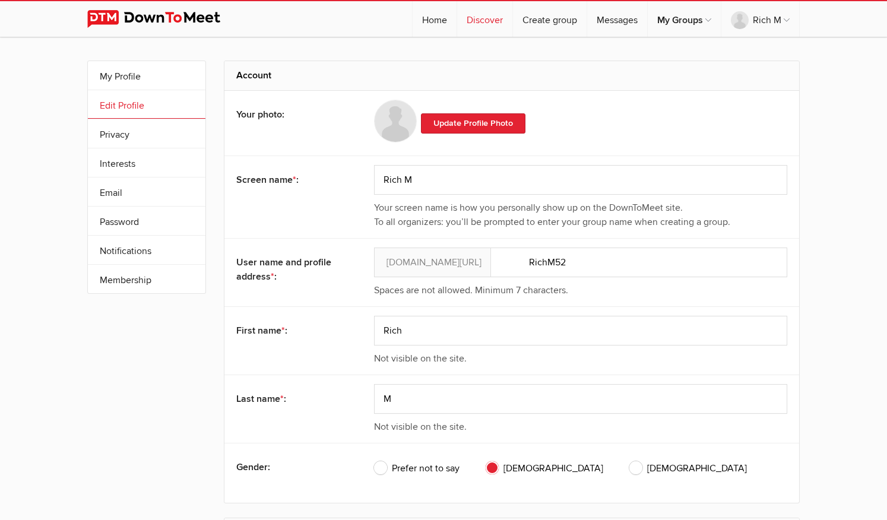
click at [482, 20] on link "Discover" at bounding box center [484, 19] width 55 height 36
select select "null"
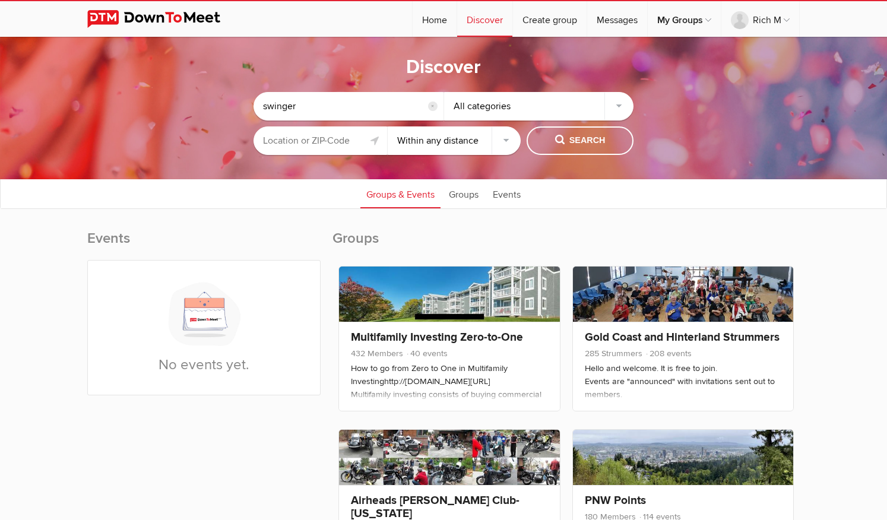
drag, startPoint x: 370, startPoint y: 105, endPoint x: 93, endPoint y: 92, distance: 277.0
click at [93, 92] on sp-group-common-search-cat-loc "swinger reset All categories Within 10 miles Within 25 miles Within 50 miles Wi…" at bounding box center [443, 120] width 768 height 81
type input "skiing"
click at [346, 147] on input "text" at bounding box center [321, 140] width 134 height 29
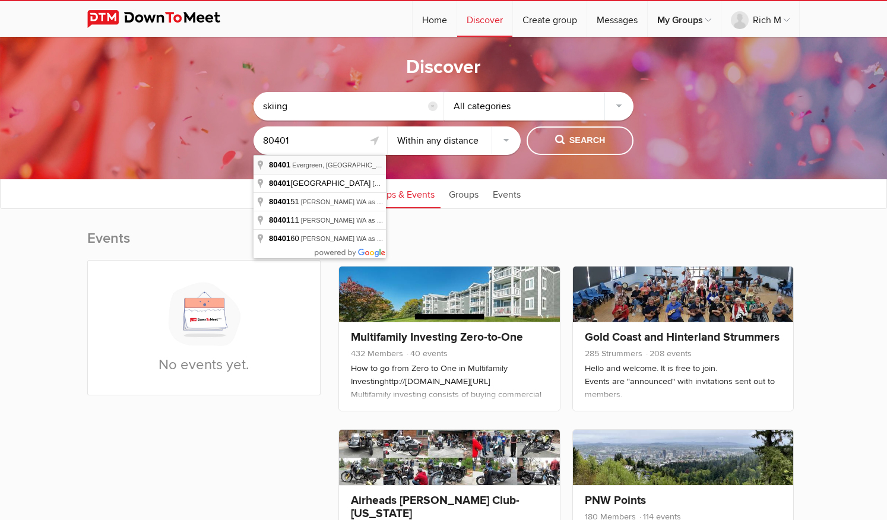
type input "Evergreen, CO 80401, USA"
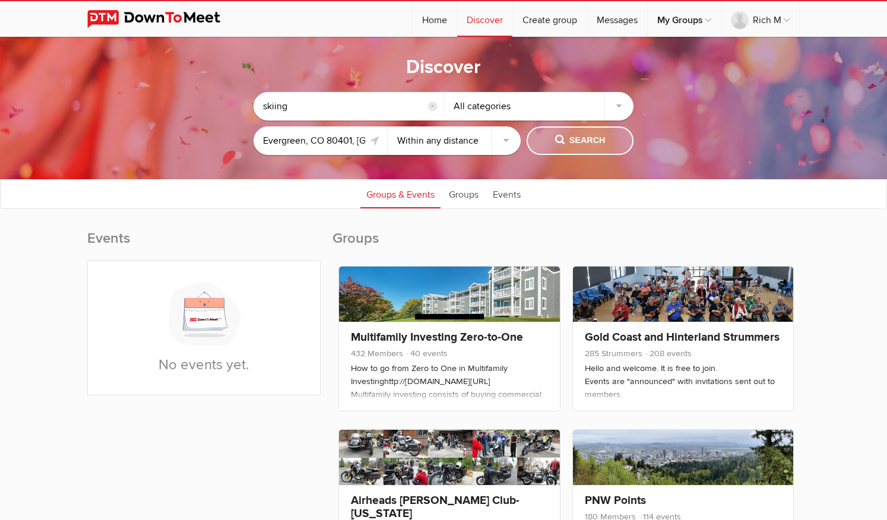
click at [609, 140] on button "Search" at bounding box center [580, 140] width 107 height 29
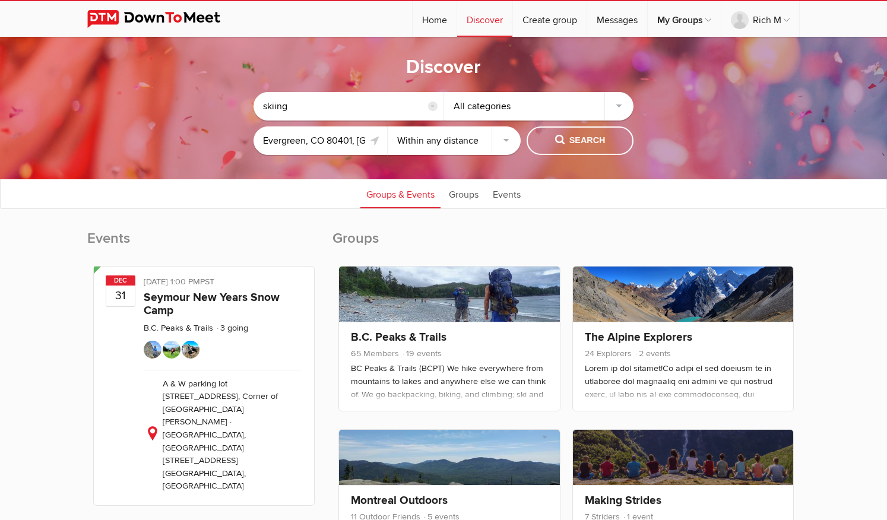
click at [503, 135] on select "Within 10 miles Within 25 miles Within 50 miles Within 100 miles Within any dis…" at bounding box center [455, 140] width 134 height 29
select select "25"
click at [388, 126] on select "Within 10 miles Within 25 miles Within 50 miles Within 100 miles Within any dis…" at bounding box center [455, 140] width 134 height 29
click at [596, 129] on button "Search" at bounding box center [580, 140] width 107 height 29
